Goal: Task Accomplishment & Management: Manage account settings

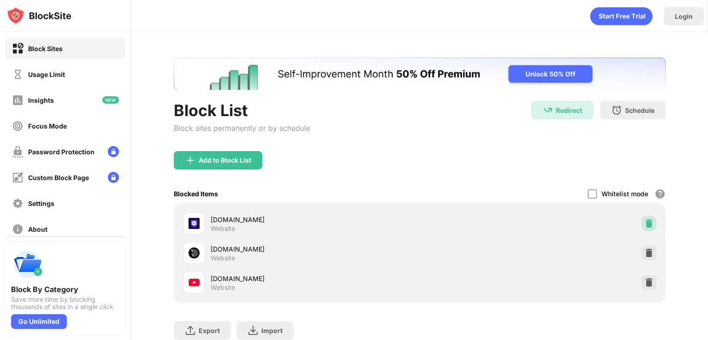
click at [644, 220] on img at bounding box center [648, 223] width 9 height 9
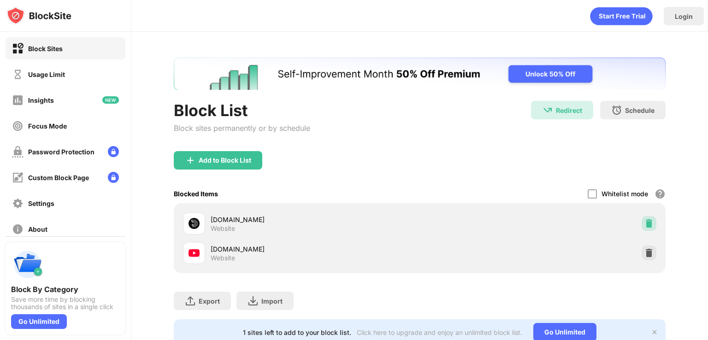
click at [644, 222] on img at bounding box center [648, 223] width 9 height 9
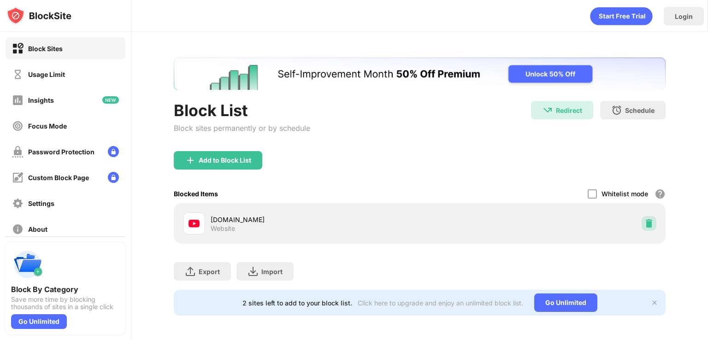
click at [644, 220] on img at bounding box center [648, 223] width 9 height 9
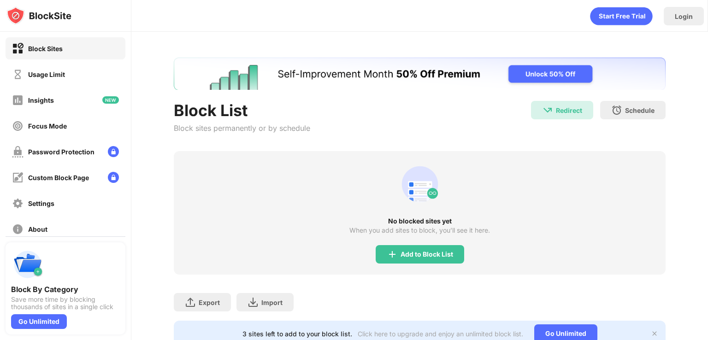
click at [404, 243] on div "No blocked sites yet When you add sites to block, you’ll see it here. Add to Bl…" at bounding box center [420, 213] width 492 height 124
click at [398, 248] on div "Add to Block List" at bounding box center [420, 254] width 89 height 18
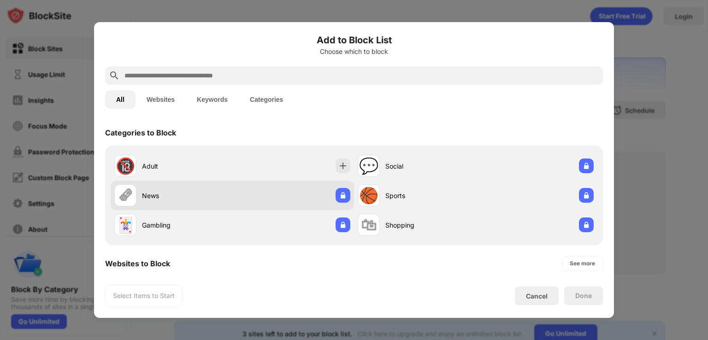
scroll to position [153, 0]
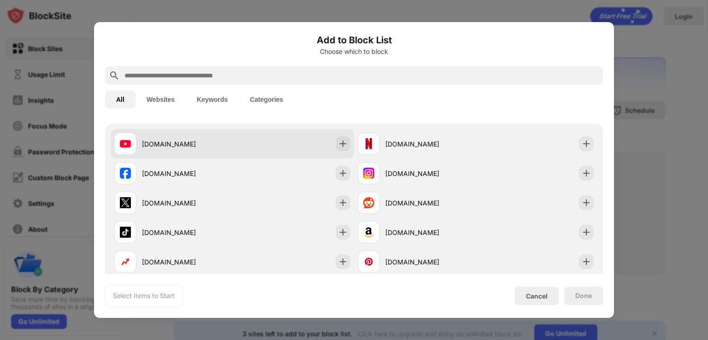
click at [153, 145] on div "[DOMAIN_NAME]" at bounding box center [187, 144] width 90 height 10
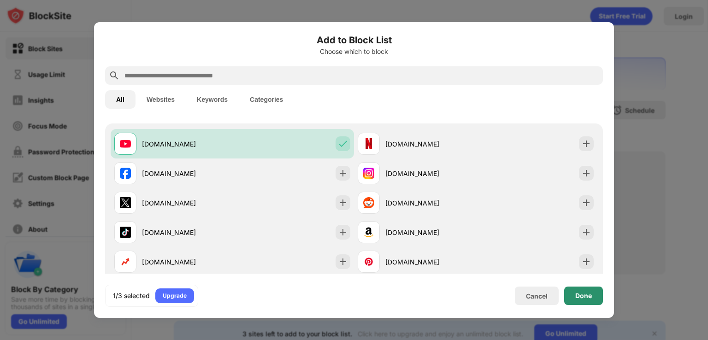
click at [576, 287] on div "Done" at bounding box center [583, 296] width 39 height 18
